Goal: Navigation & Orientation: Find specific page/section

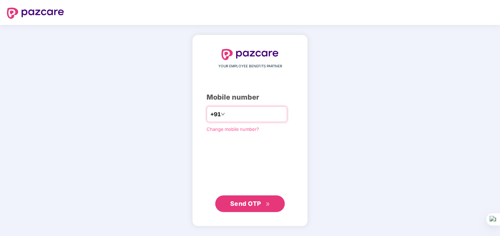
type input "**********"
click at [250, 205] on span "Send OTP" at bounding box center [245, 203] width 31 height 7
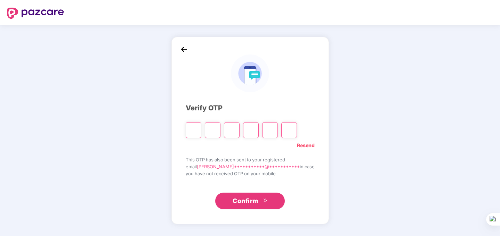
type input "*"
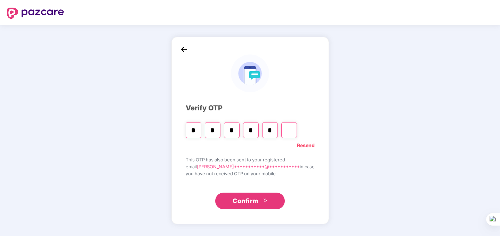
type input "*"
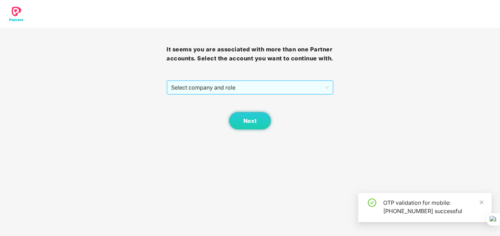
click at [311, 92] on span "Select company and role" at bounding box center [249, 87] width 157 height 13
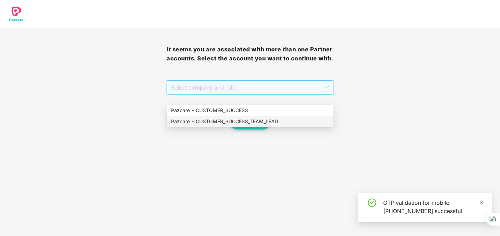
click at [300, 117] on div "Pazcare - CUSTOMER_SUCCESS_TEAM_LEAD" at bounding box center [250, 121] width 167 height 11
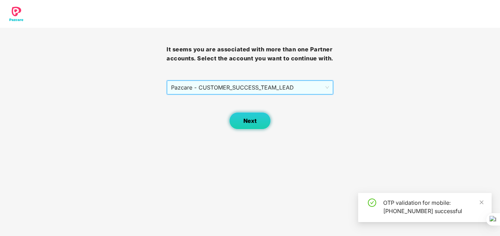
click at [264, 129] on button "Next" at bounding box center [250, 120] width 42 height 17
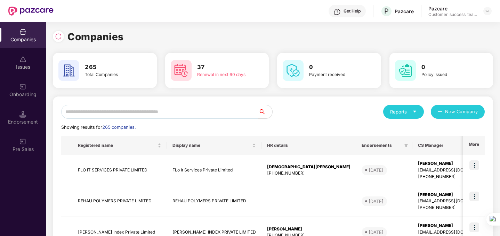
click at [415, 111] on icon "caret-down" at bounding box center [414, 111] width 5 height 5
click at [444, 129] on img at bounding box center [444, 130] width 7 height 7
click at [415, 112] on icon "caret-down" at bounding box center [414, 111] width 5 height 5
click at [412, 132] on div "Companies" at bounding box center [399, 131] width 25 height 8
